Goal: Navigation & Orientation: Find specific page/section

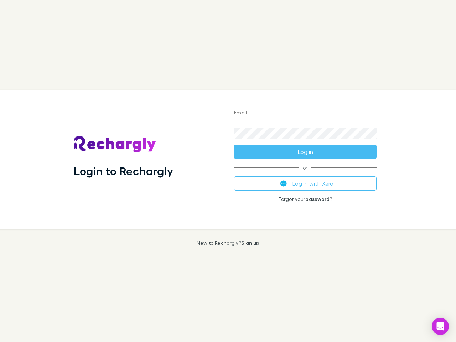
click at [228, 171] on div "Login to Rechargly" at bounding box center [148, 159] width 160 height 138
click at [305, 113] on input "Email" at bounding box center [305, 112] width 142 height 11
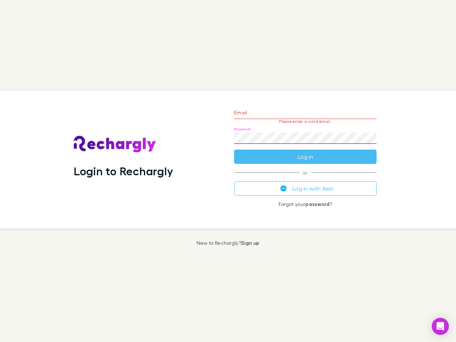
click at [305, 152] on form "Email Please enter a valid email. Password Log in" at bounding box center [305, 133] width 142 height 62
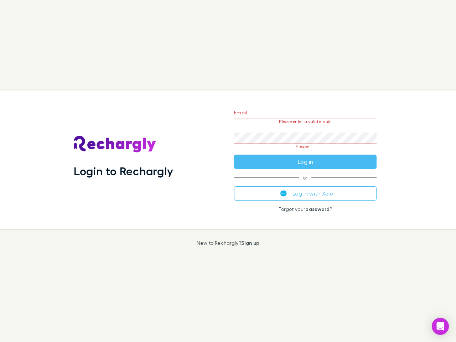
click at [305, 183] on div "Email Please enter a valid email. Password Please fill Log in or Log in with Xe…" at bounding box center [305, 159] width 154 height 138
click at [440, 326] on icon "Open Intercom Messenger" at bounding box center [439, 326] width 7 height 9
